Goal: Task Accomplishment & Management: Manage account settings

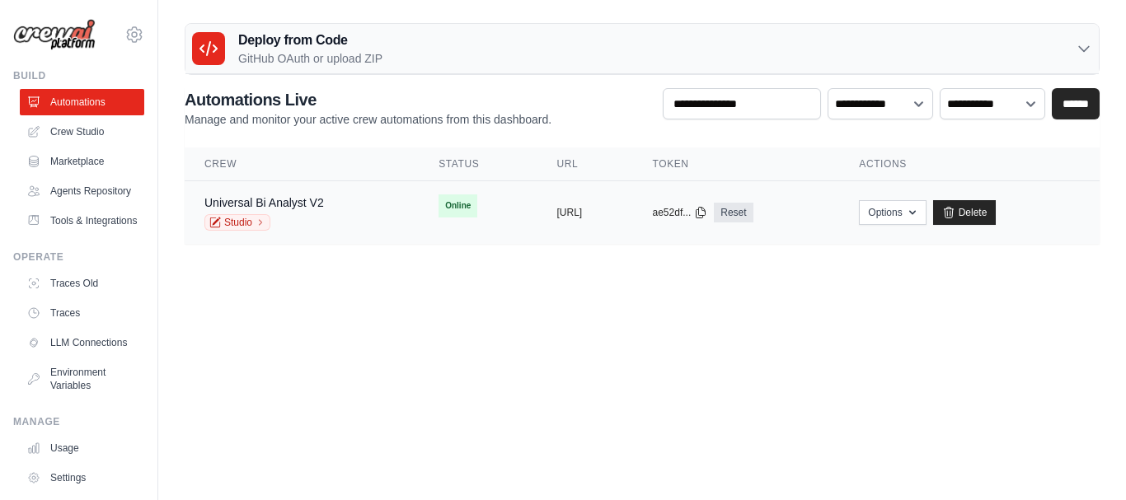
click at [612, 209] on div "copied [URL]" at bounding box center [584, 212] width 56 height 13
click at [582, 210] on button "[URL]" at bounding box center [569, 211] width 26 height 13
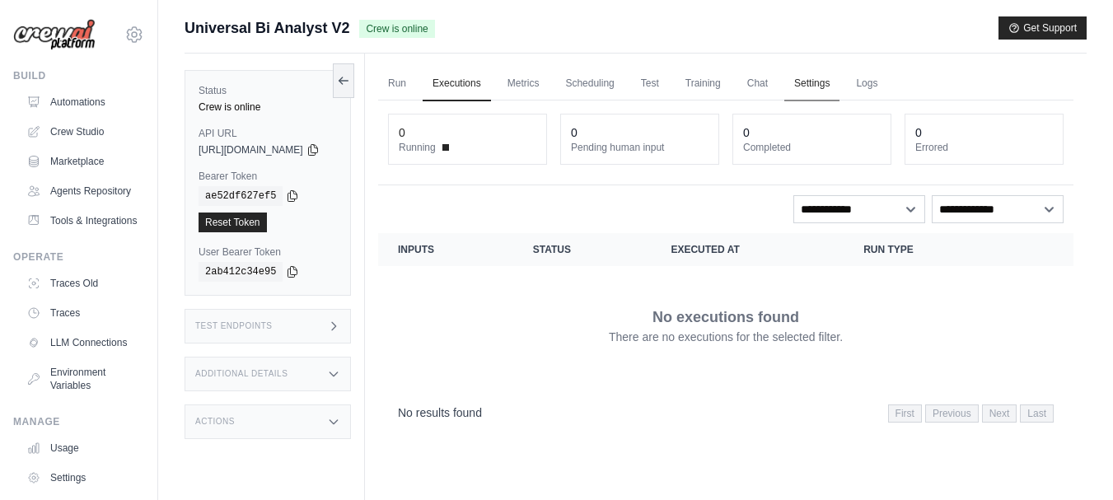
click at [840, 80] on link "Settings" at bounding box center [812, 84] width 55 height 35
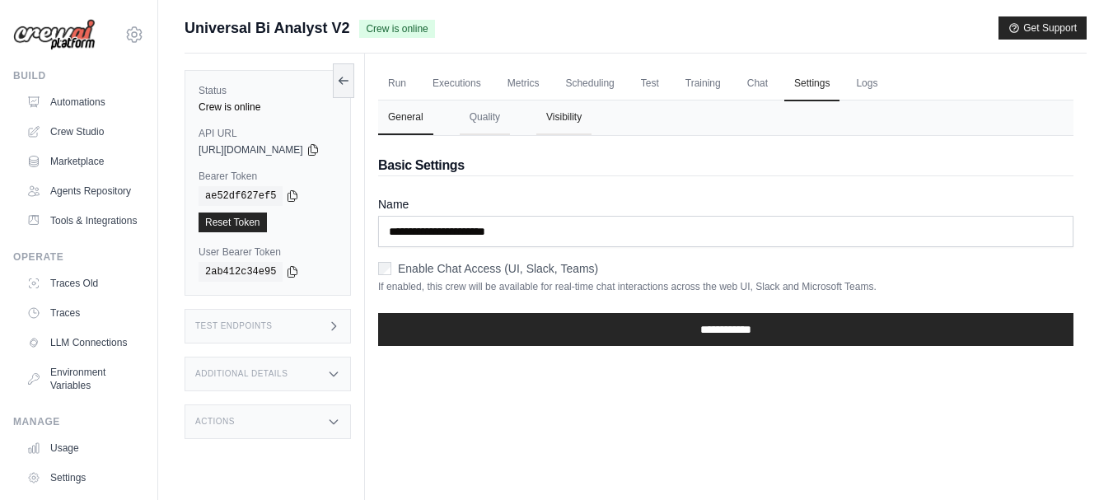
click at [588, 115] on button "Visibility" at bounding box center [564, 118] width 55 height 35
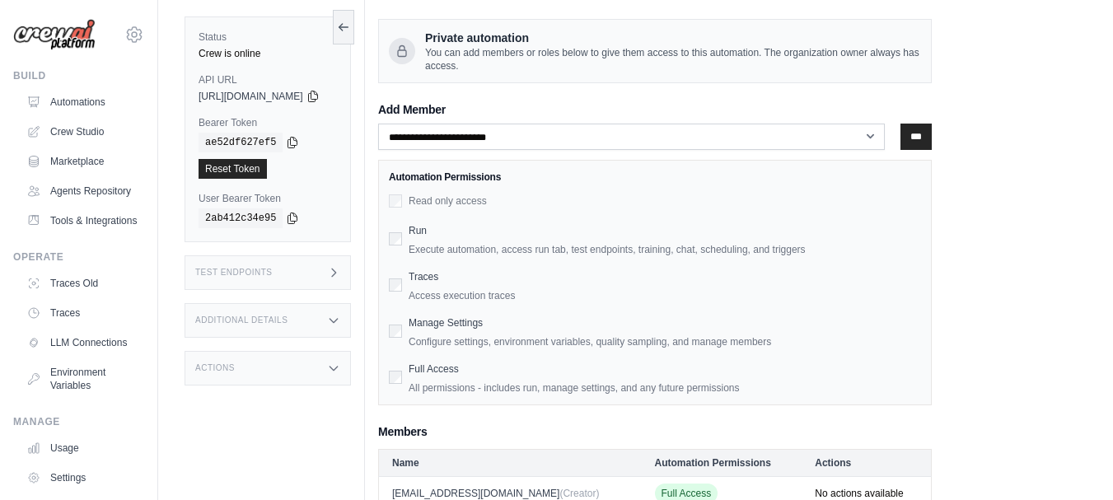
scroll to position [176, 0]
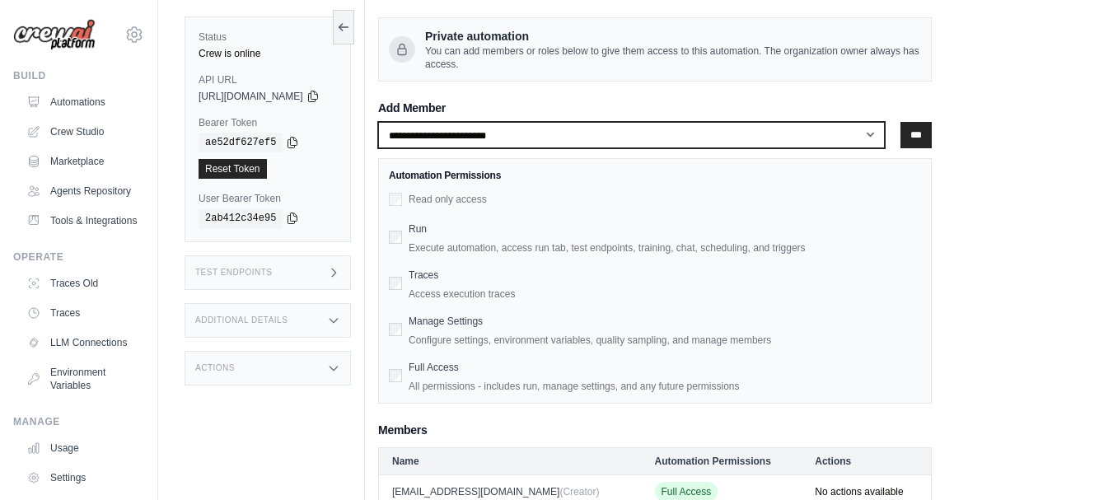
click at [885, 134] on select "**********" at bounding box center [631, 135] width 507 height 26
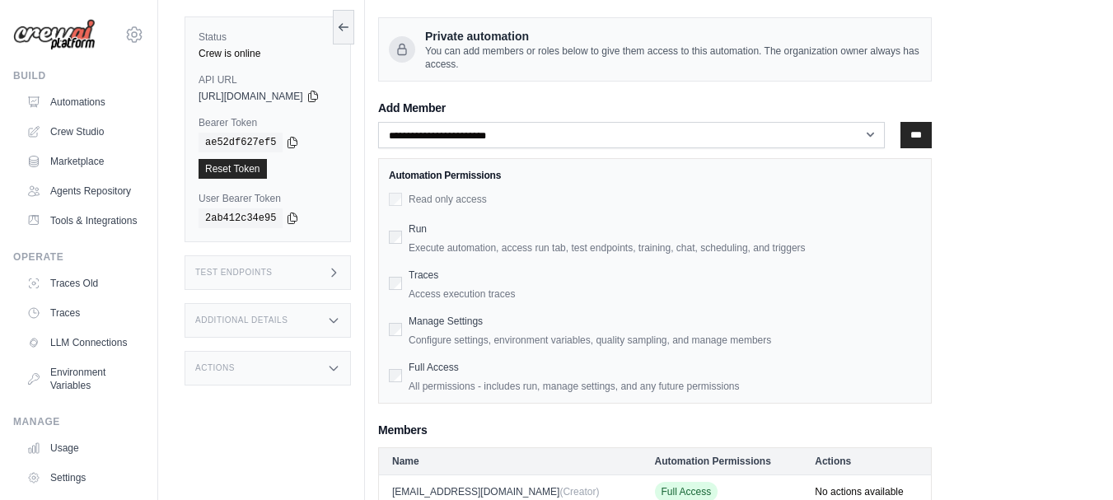
click at [560, 82] on div "**********" at bounding box center [655, 234] width 554 height 549
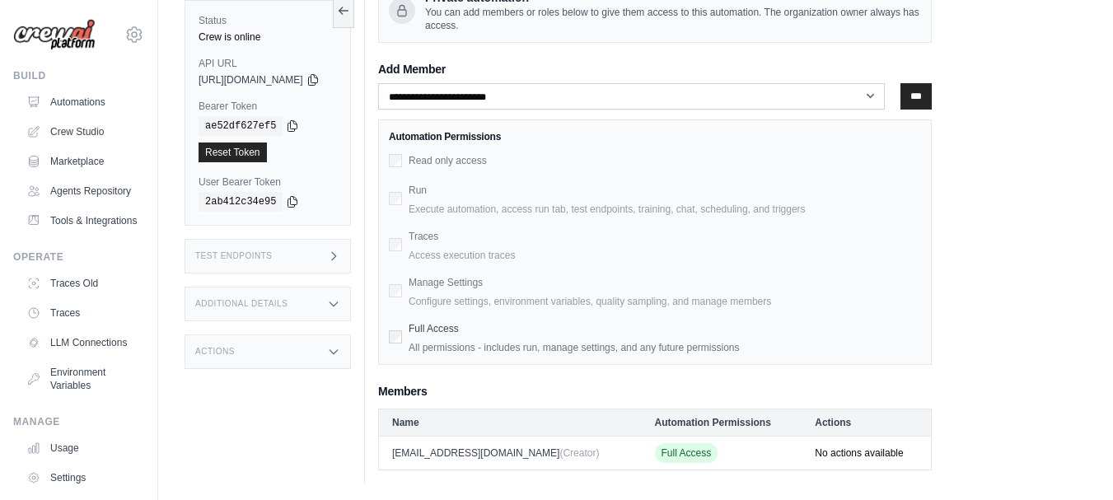
click at [847, 423] on th "Actions" at bounding box center [866, 422] width 129 height 27
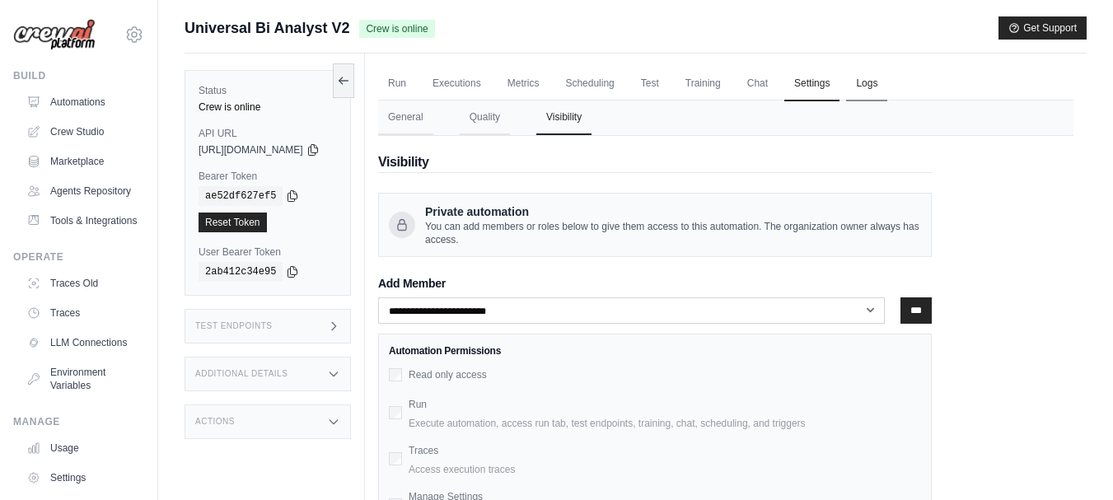
click at [888, 85] on link "Logs" at bounding box center [866, 84] width 41 height 35
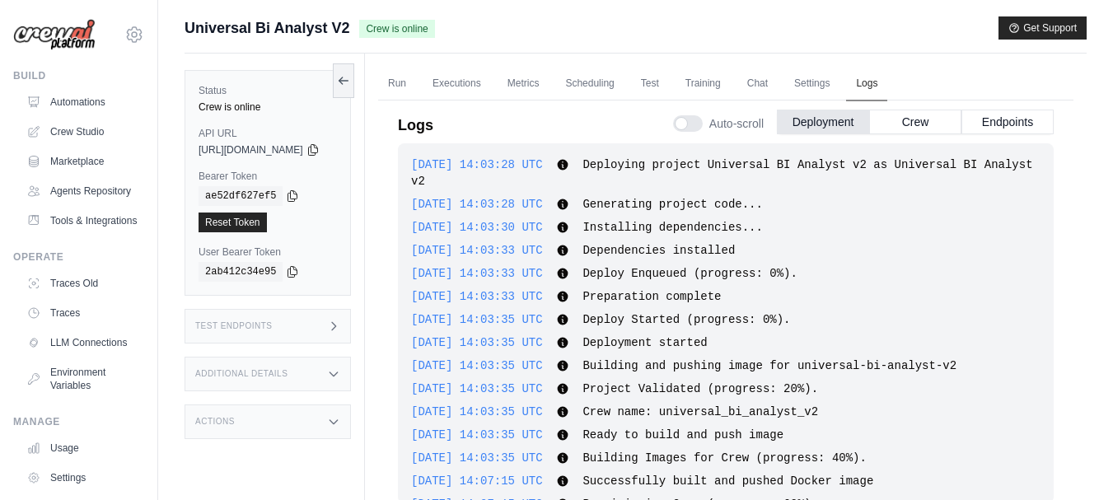
scroll to position [98, 0]
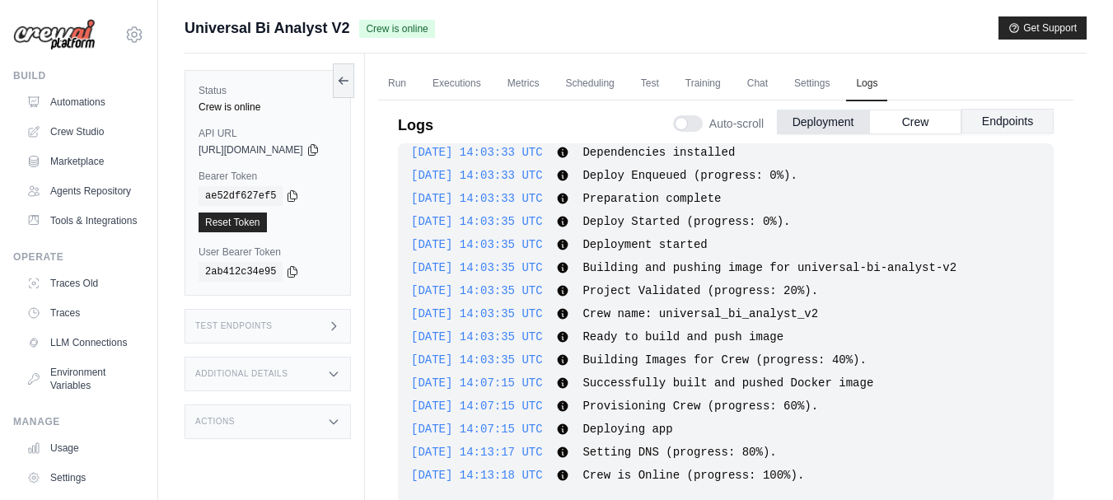
click at [1005, 120] on button "Endpoints" at bounding box center [1008, 121] width 92 height 25
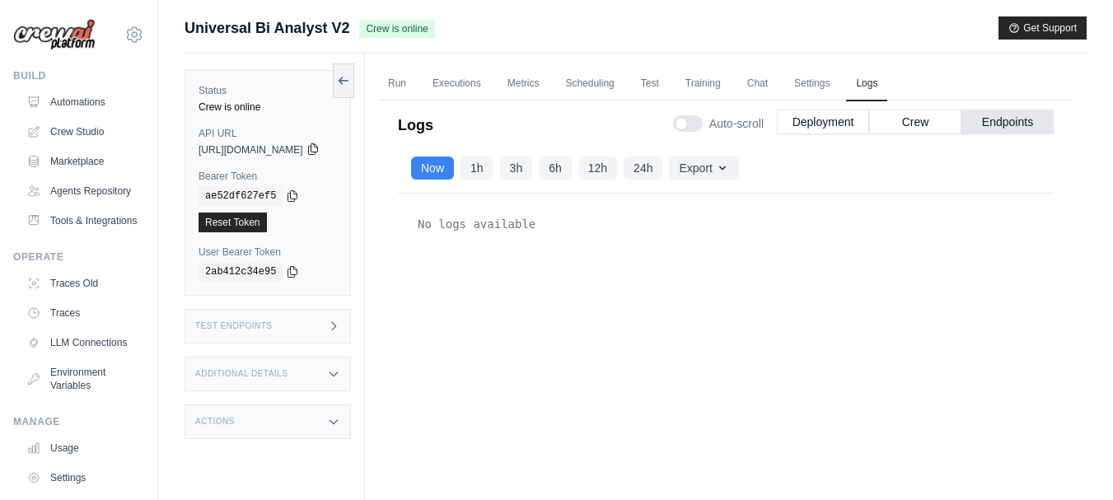
click at [317, 149] on icon at bounding box center [312, 149] width 9 height 11
